Goal: Information Seeking & Learning: Compare options

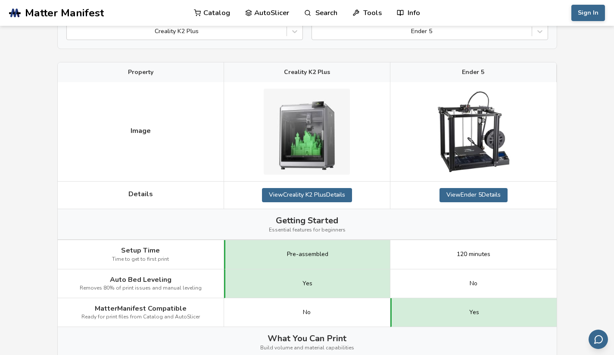
scroll to position [98, 0]
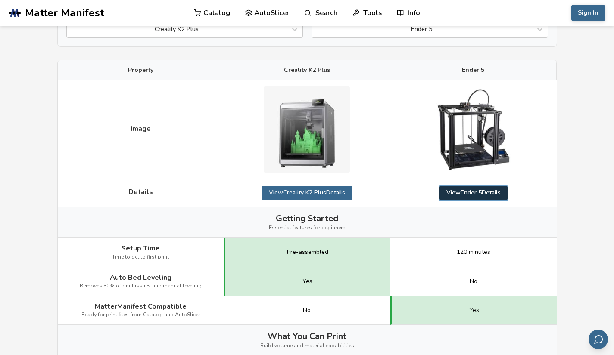
click at [467, 196] on link "View Ender 5 Details" at bounding box center [473, 193] width 68 height 14
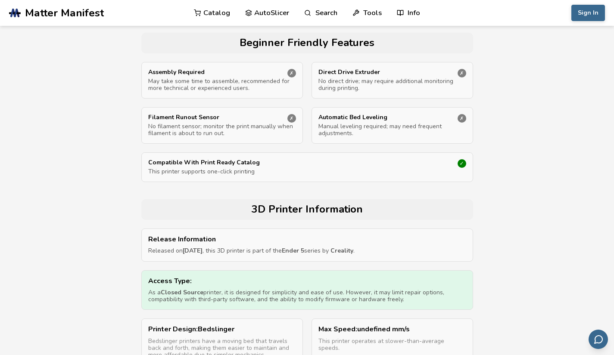
scroll to position [318, 0]
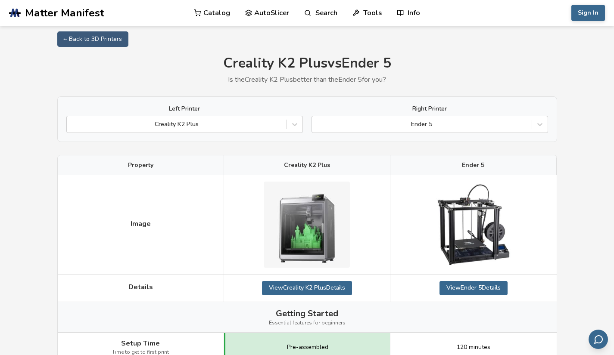
scroll to position [3, 0]
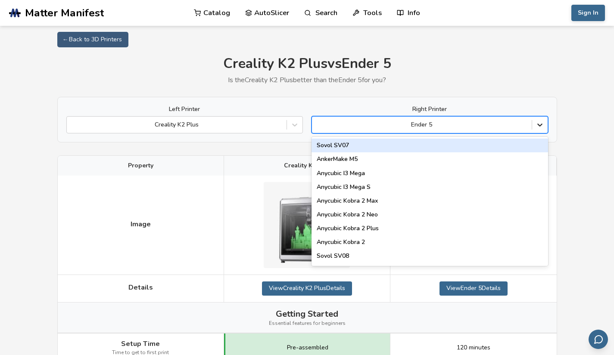
click at [536, 128] on icon at bounding box center [540, 125] width 9 height 9
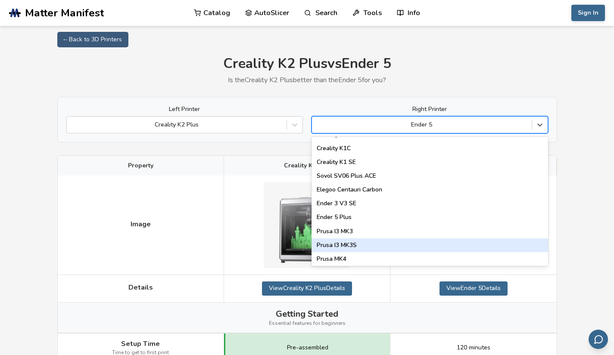
scroll to position [232, 0]
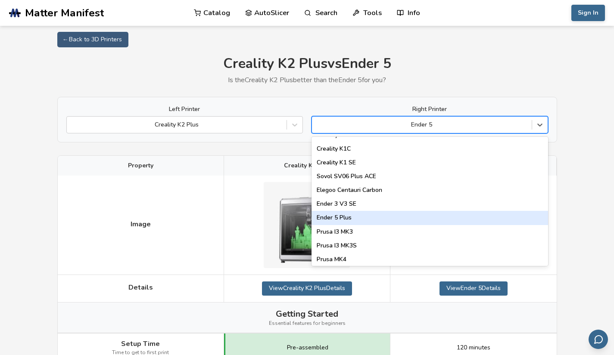
click at [374, 212] on div "Ender 5 Plus" at bounding box center [430, 218] width 237 height 14
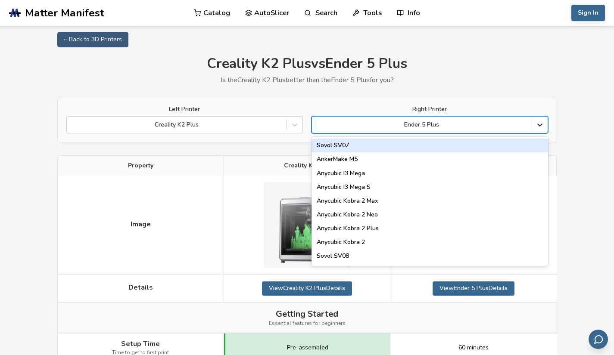
click at [544, 125] on div at bounding box center [540, 125] width 16 height 16
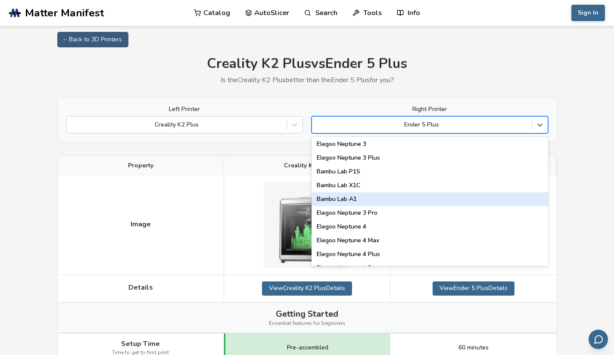
scroll to position [611, 0]
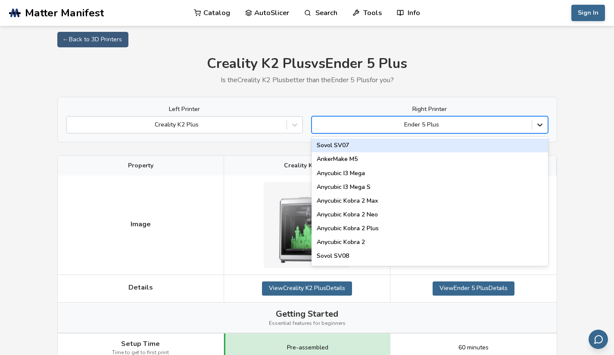
drag, startPoint x: 436, startPoint y: 197, endPoint x: 541, endPoint y: 129, distance: 124.3
click at [541, 129] on icon at bounding box center [540, 125] width 9 height 9
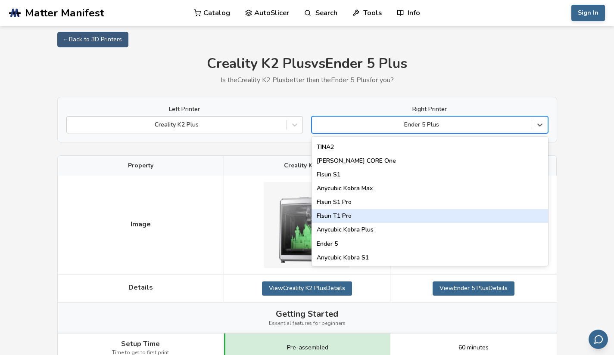
scroll to position [1105, 0]
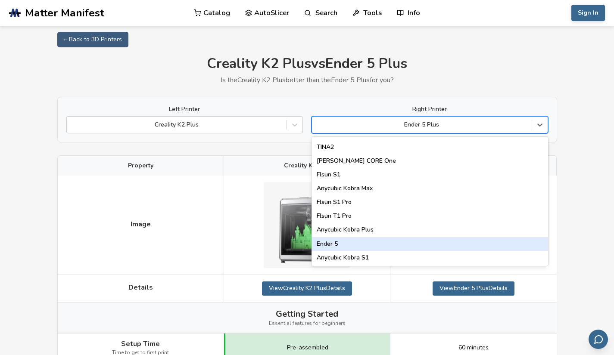
click at [425, 246] on div "Ender 5" at bounding box center [430, 244] width 237 height 14
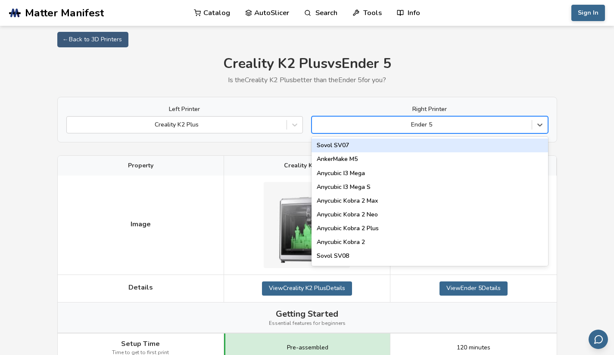
click at [483, 128] on div at bounding box center [421, 125] width 211 height 9
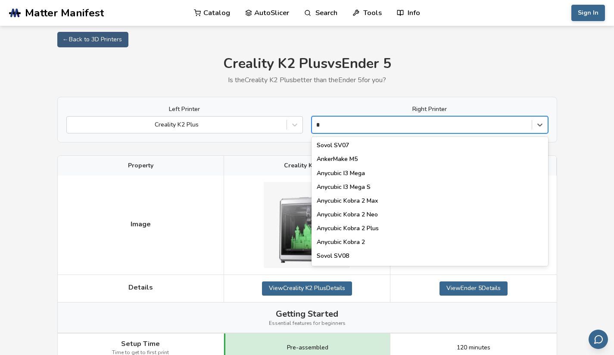
type input "*"
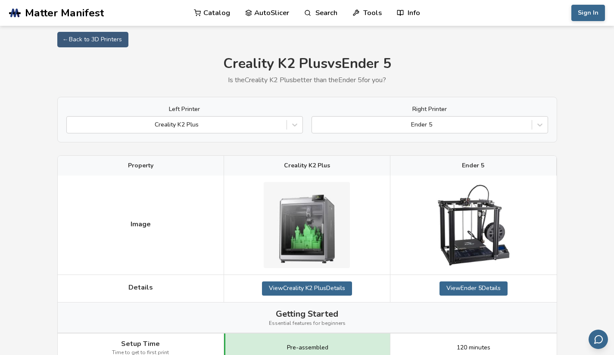
click at [529, 73] on div "Creality K2 Plus vs Ender 5 Is the Creality K2 Plus better than the Ender 5 for…" at bounding box center [307, 70] width 500 height 28
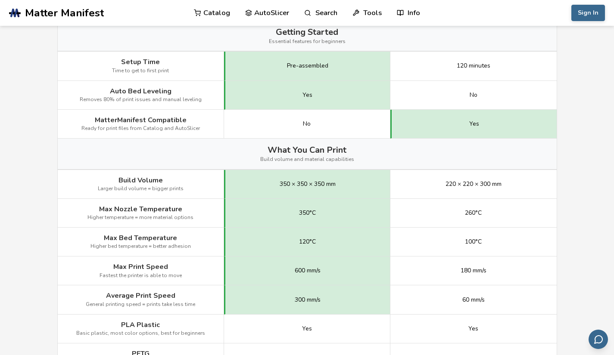
scroll to position [285, 0]
